Goal: Transaction & Acquisition: Subscribe to service/newsletter

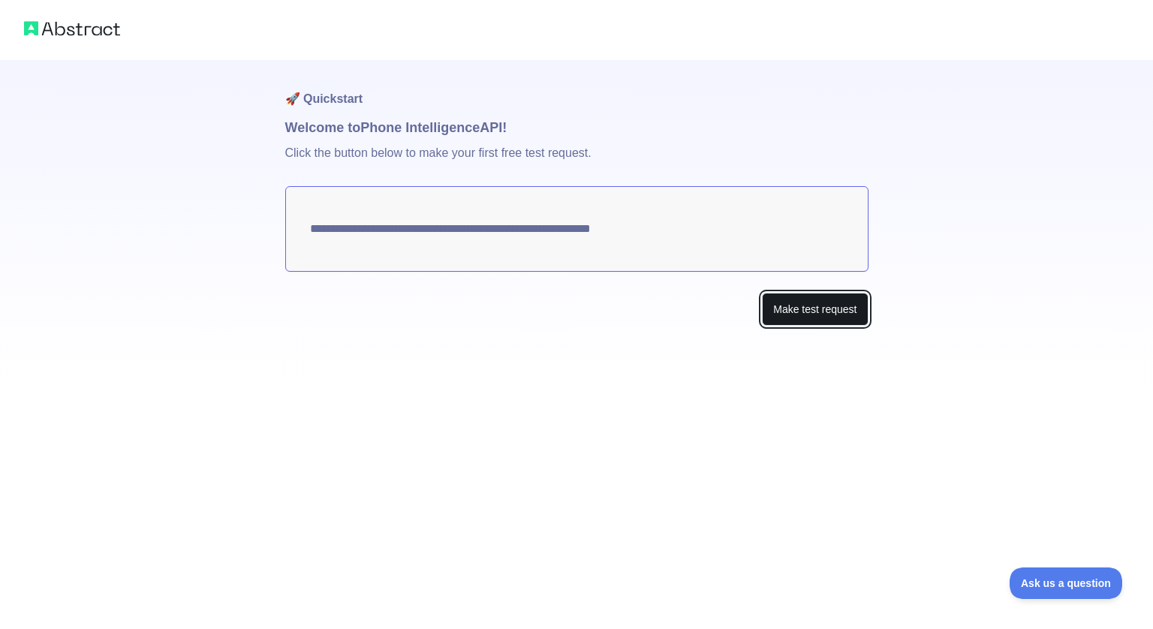
click at [796, 301] on button "Make test request" at bounding box center [815, 310] width 106 height 34
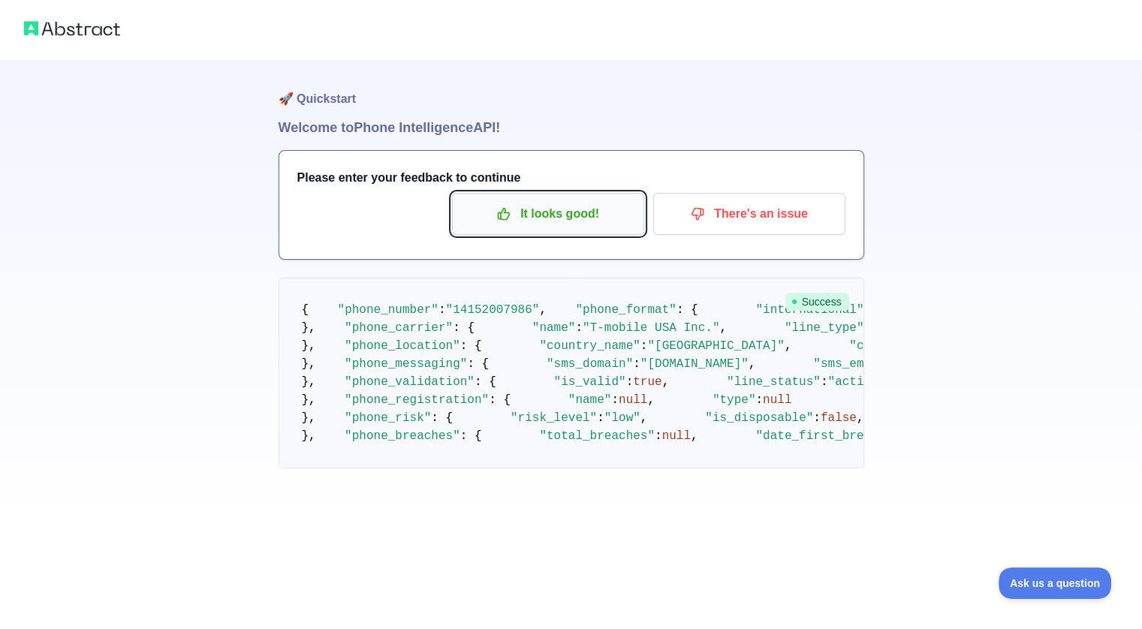
click at [546, 226] on p "It looks good!" at bounding box center [548, 214] width 170 height 26
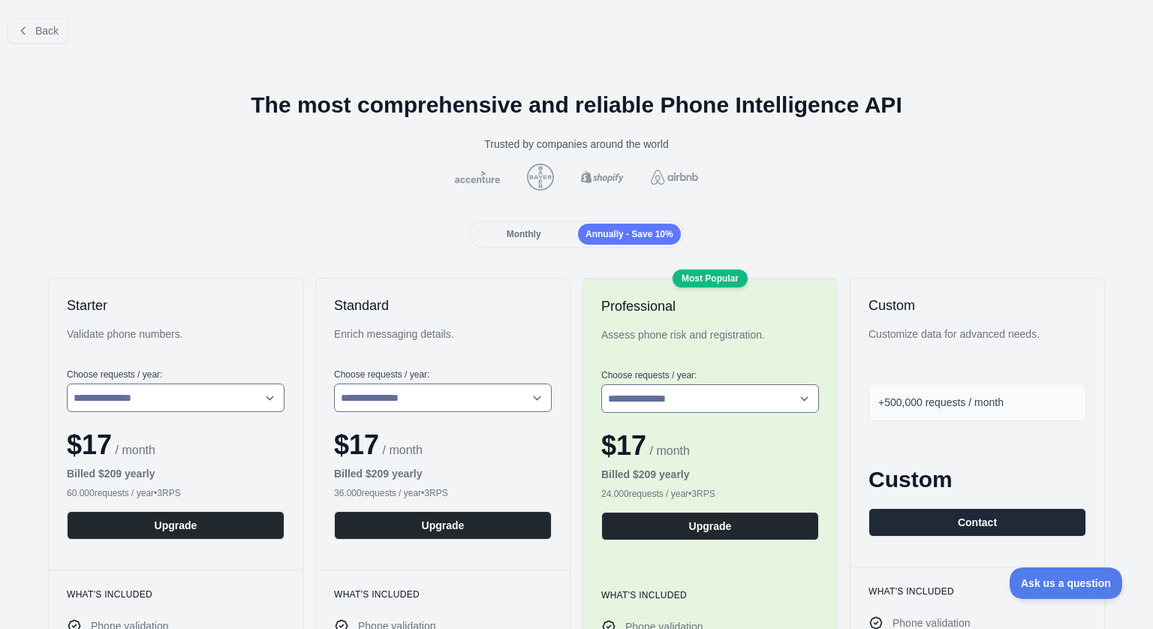
click at [531, 233] on span "Monthly" at bounding box center [524, 234] width 35 height 11
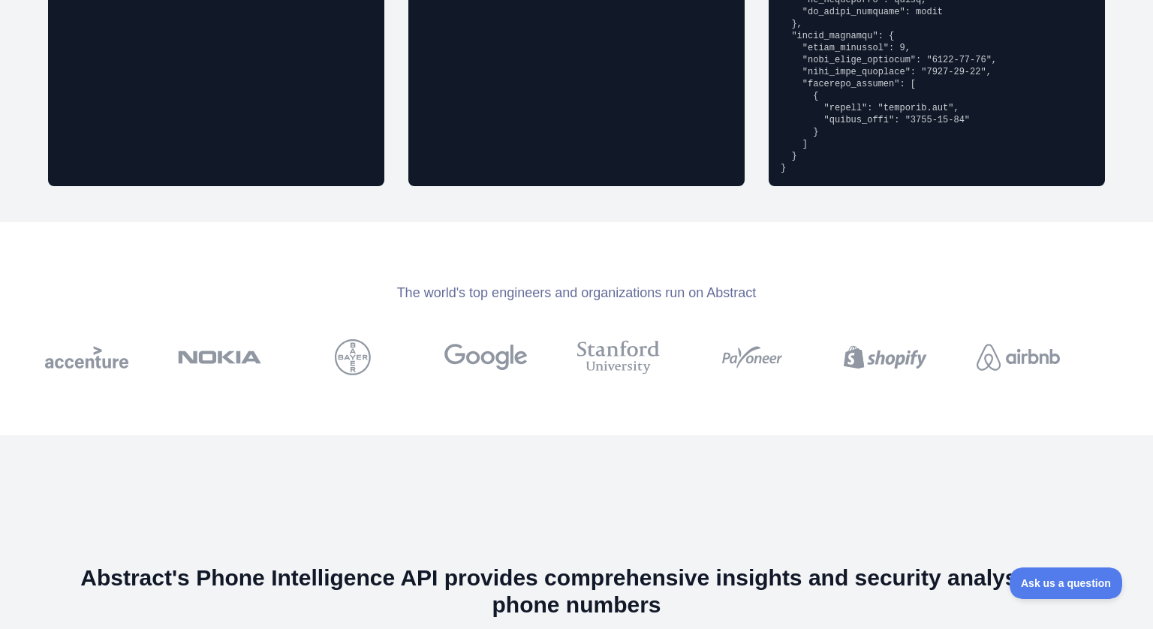
scroll to position [1876, 0]
